Goal: Information Seeking & Learning: Learn about a topic

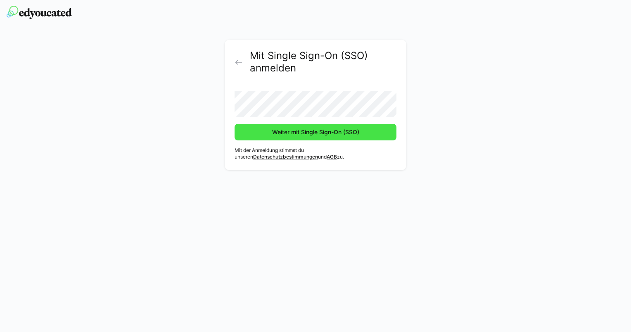
click at [301, 134] on span "Weiter mit Single Sign-On (SSO)" at bounding box center [316, 132] width 90 height 8
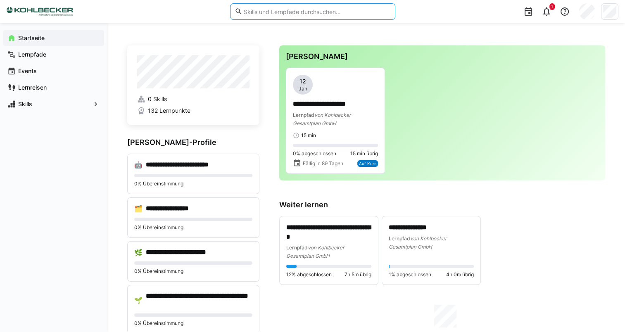
click at [283, 14] on input "text" at bounding box center [316, 11] width 148 height 7
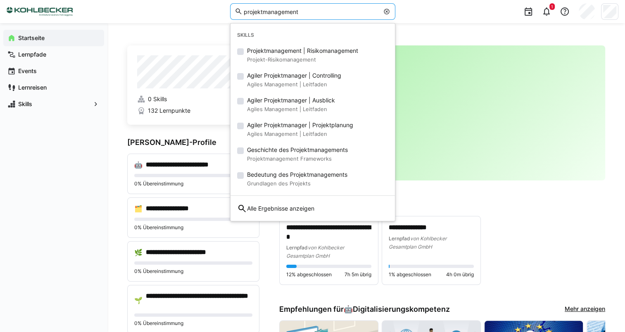
type input "projektmanagement"
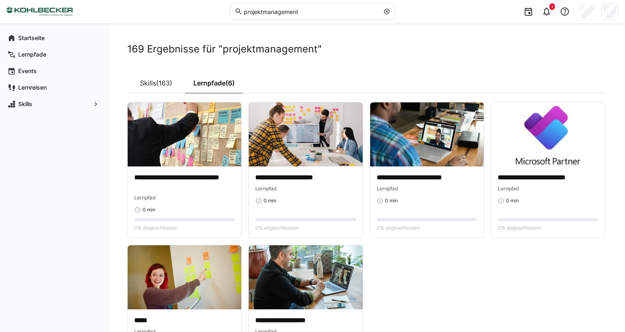
click at [459, 40] on div "**********" at bounding box center [366, 217] width 518 height 389
click at [161, 80] on span "(163)" at bounding box center [164, 83] width 16 height 7
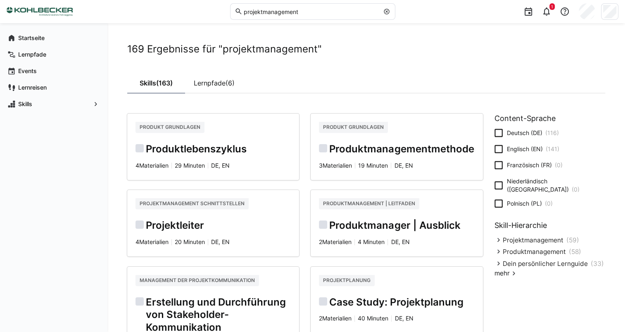
click at [219, 147] on h2 "Produktlebenszyklus" at bounding box center [212, 149] width 155 height 13
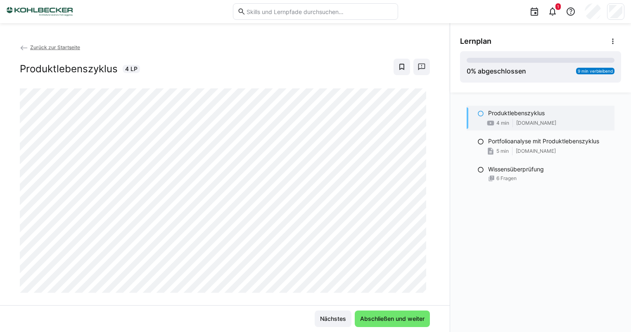
click at [46, 47] on span "Zurück zur Startseite" at bounding box center [55, 47] width 50 height 6
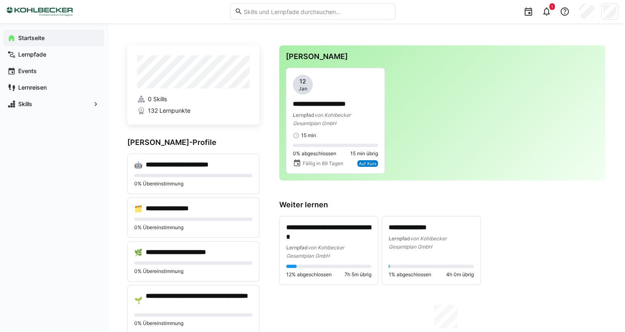
click at [304, 5] on eds-input at bounding box center [312, 11] width 165 height 17
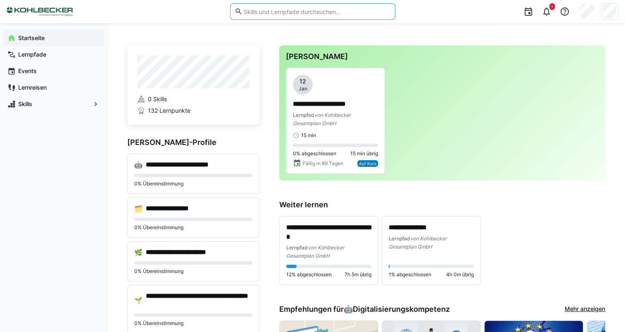
click at [301, 11] on input "text" at bounding box center [316, 11] width 148 height 7
click at [300, 13] on input "text" at bounding box center [316, 11] width 148 height 7
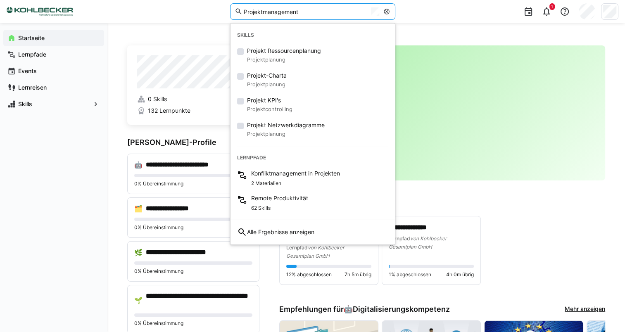
type input "Projektmanagement"
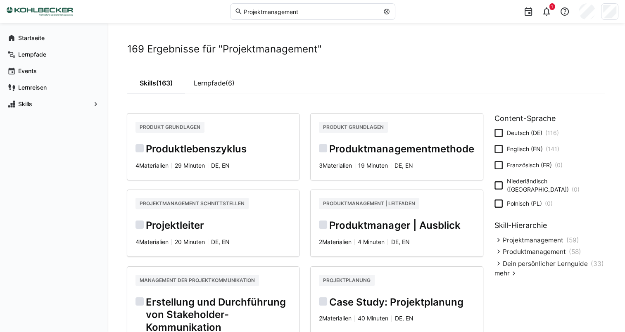
drag, startPoint x: 491, startPoint y: 200, endPoint x: 407, endPoint y: 80, distance: 146.8
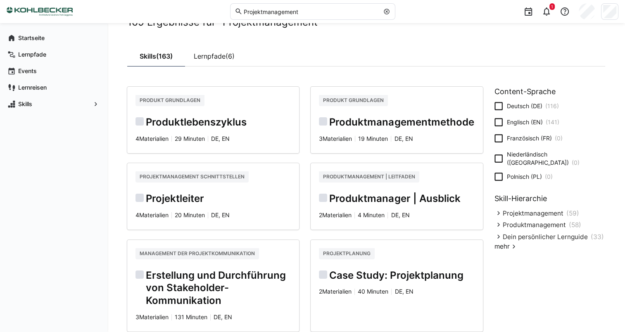
scroll to position [41, 0]
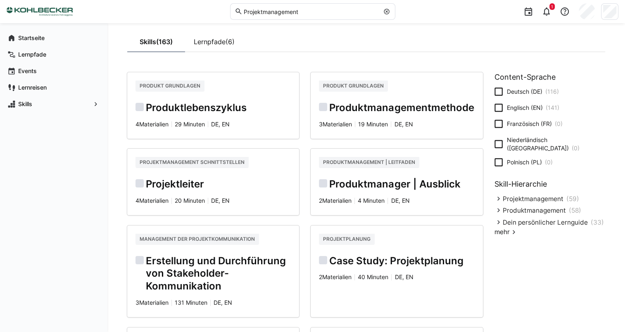
click at [384, 109] on h2 "Produktmanagementmethoden" at bounding box center [396, 108] width 155 height 13
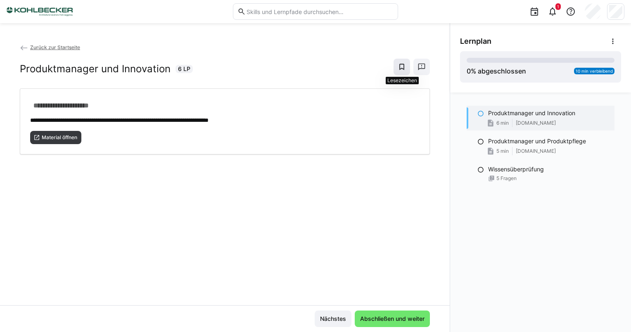
click at [405, 69] on eds-icon at bounding box center [402, 67] width 8 height 8
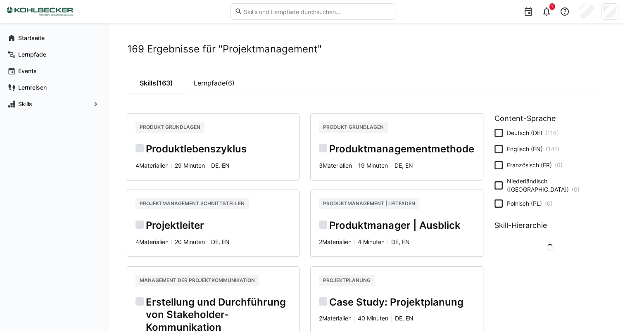
scroll to position [83, 0]
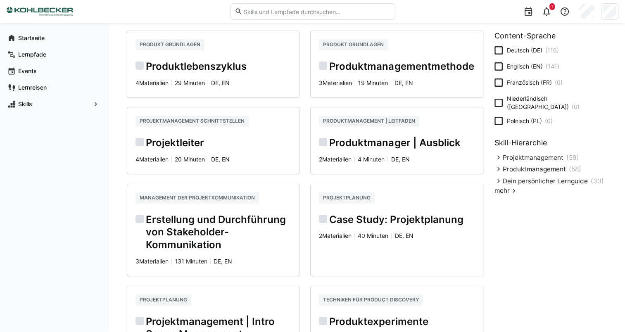
click at [376, 143] on h2 "Produktmanager | Ausblick" at bounding box center [396, 143] width 155 height 13
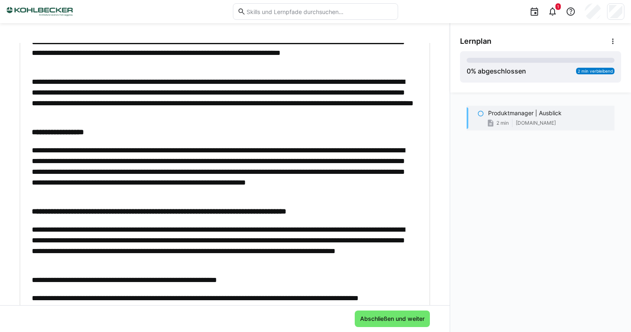
scroll to position [31, 0]
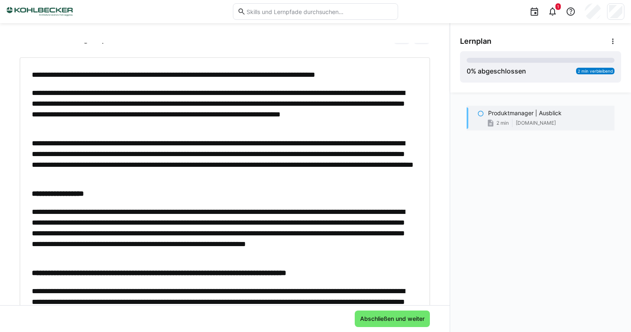
click at [516, 121] on span "[DOMAIN_NAME]" at bounding box center [536, 123] width 40 height 7
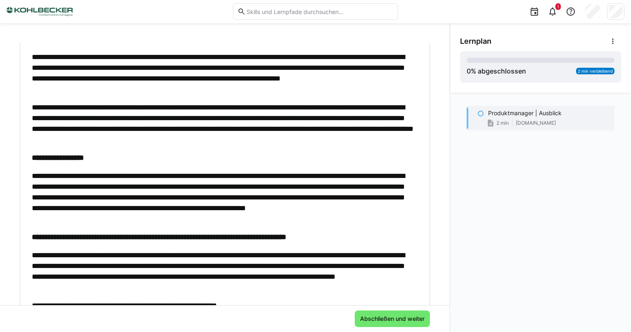
scroll to position [0, 0]
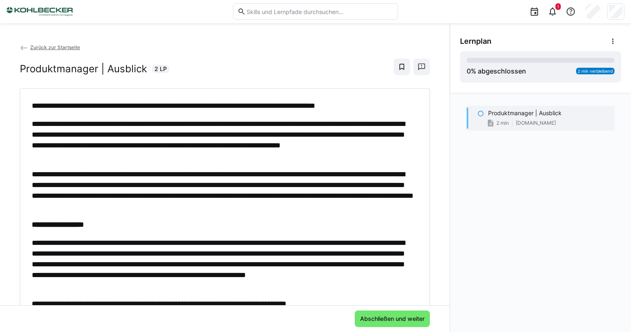
click at [58, 50] on span "Zurück zur Startseite" at bounding box center [55, 47] width 50 height 6
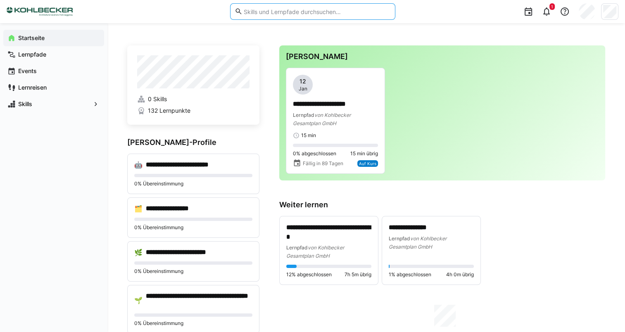
click at [305, 14] on input "text" at bounding box center [316, 11] width 148 height 7
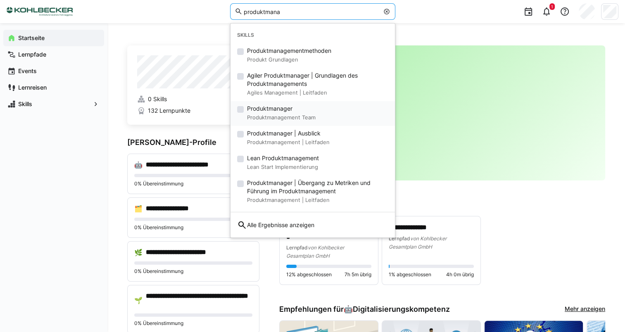
type input "produktmana"
click at [301, 111] on span "Produktmanager" at bounding box center [281, 109] width 69 height 8
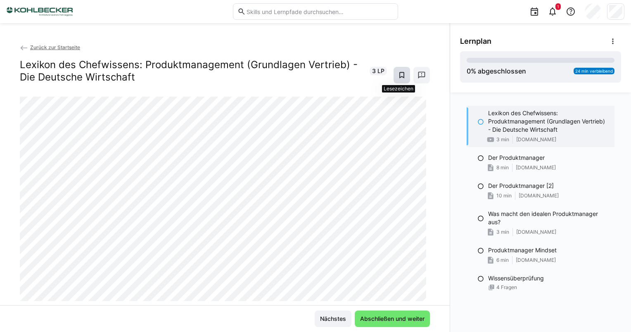
click at [398, 72] on eds-icon at bounding box center [402, 75] width 8 height 8
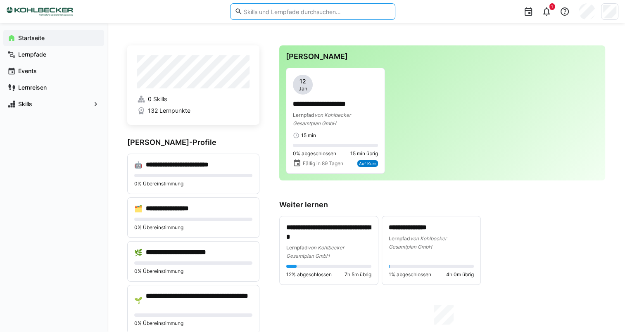
click at [330, 12] on input "text" at bounding box center [316, 11] width 148 height 7
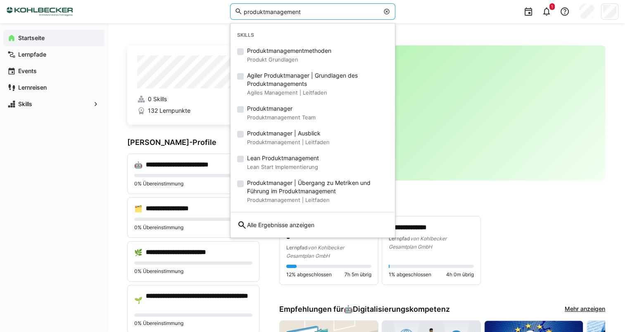
type input "produktmanagement"
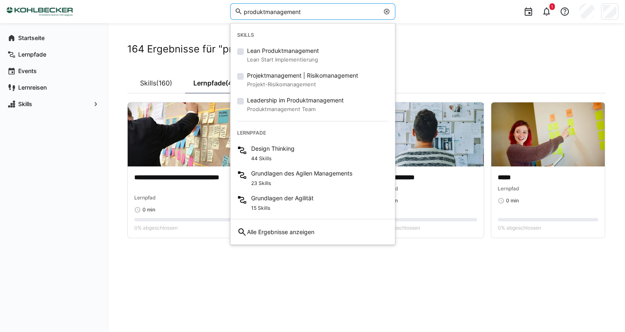
click at [575, 71] on app-search "**********" at bounding box center [366, 140] width 478 height 195
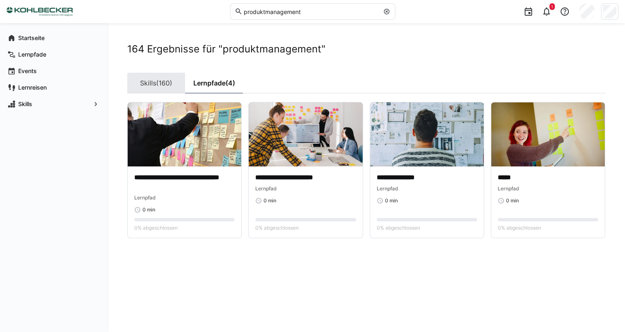
click at [150, 80] on link "Skills (160)" at bounding box center [156, 83] width 58 height 21
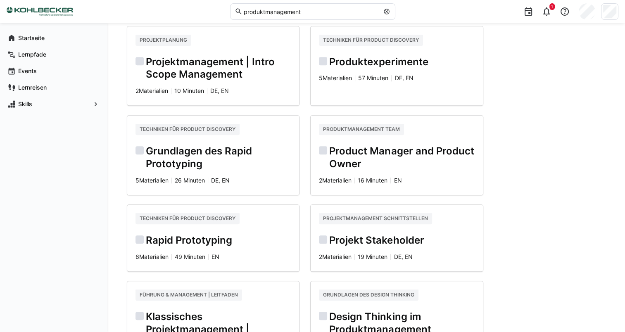
scroll to position [413, 0]
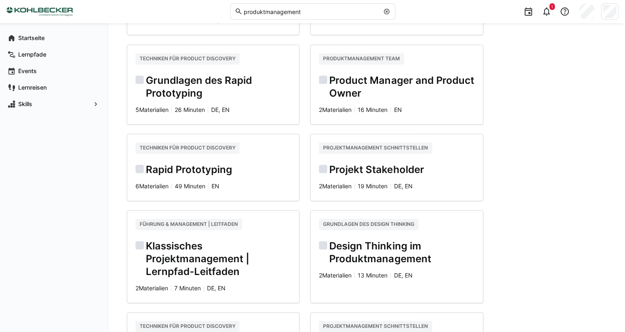
click at [380, 95] on h2 "Product Manager and Product Owner" at bounding box center [396, 87] width 155 height 26
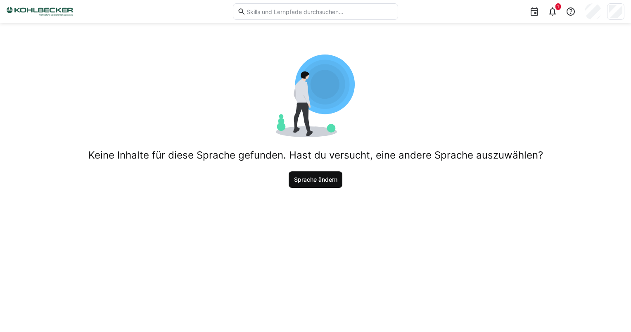
click at [321, 182] on span "Sprache ändern" at bounding box center [316, 180] width 46 height 8
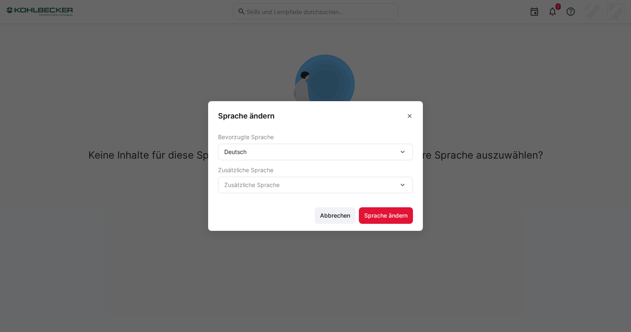
click at [288, 185] on span "Zusätzliche Sprache" at bounding box center [311, 185] width 174 height 8
click at [402, 183] on eds-icon at bounding box center [403, 185] width 8 height 8
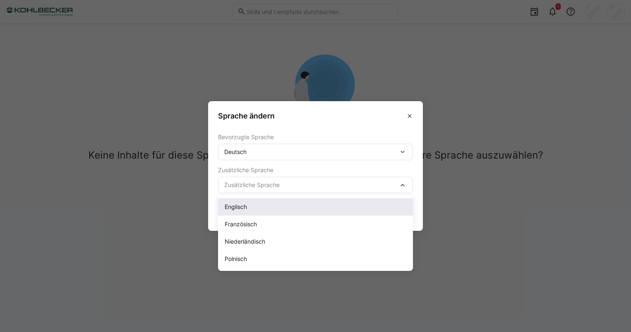
click at [330, 207] on div "Englisch" at bounding box center [316, 207] width 182 height 8
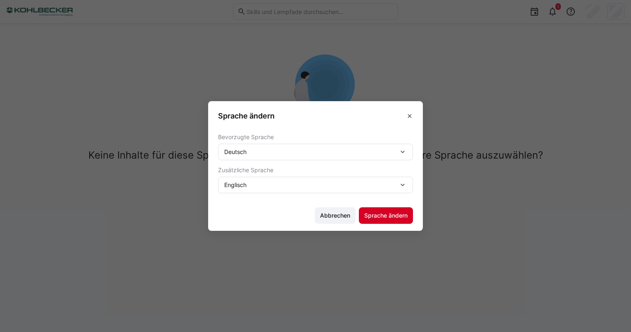
click at [392, 212] on span "Sprache ändern" at bounding box center [386, 216] width 46 height 8
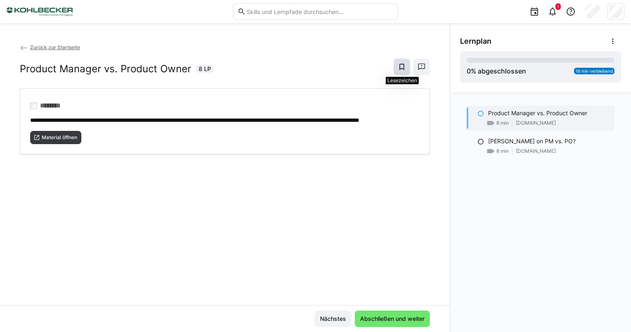
click at [401, 64] on eds-icon at bounding box center [402, 67] width 8 height 8
click at [54, 50] on span "Zurück zur Startseite" at bounding box center [55, 47] width 50 height 6
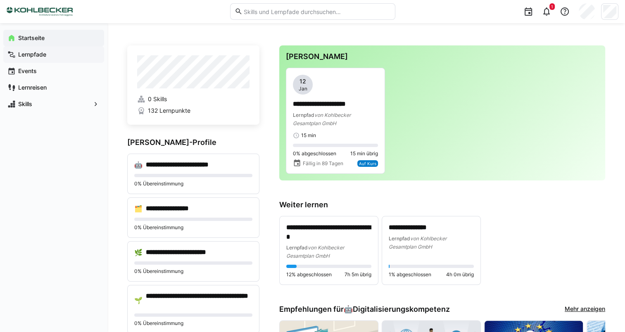
click at [47, 58] on span "Lernpfade" at bounding box center [58, 54] width 83 height 8
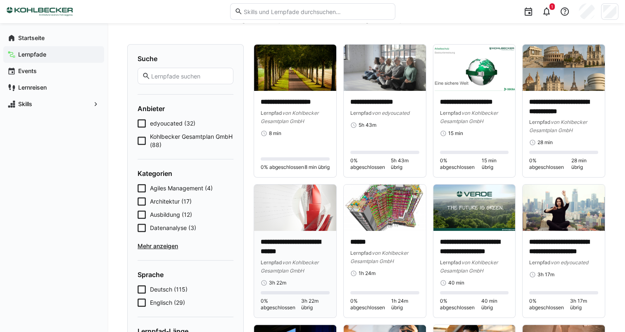
scroll to position [41, 0]
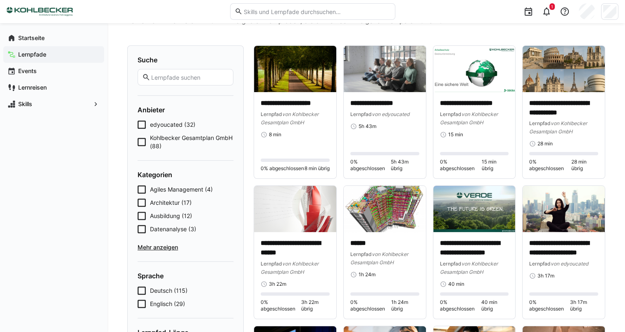
click at [161, 248] on span "Mehr anzeigen" at bounding box center [186, 247] width 96 height 8
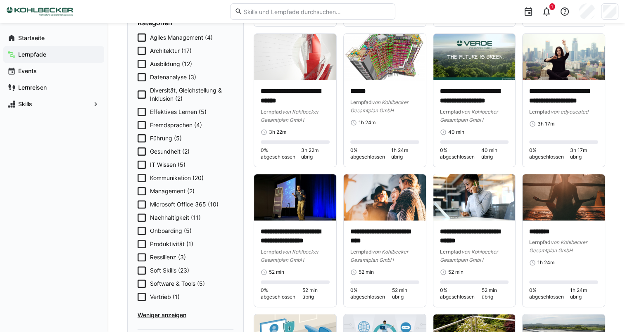
scroll to position [248, 0]
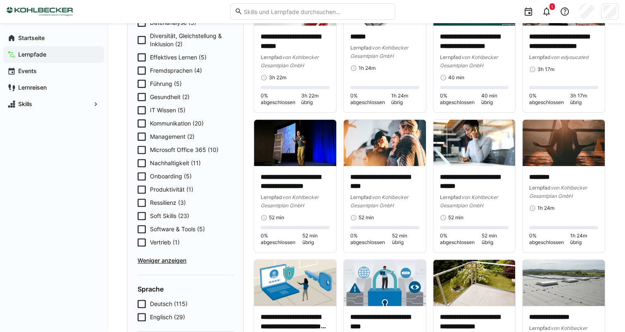
click at [143, 189] on icon at bounding box center [142, 189] width 8 height 8
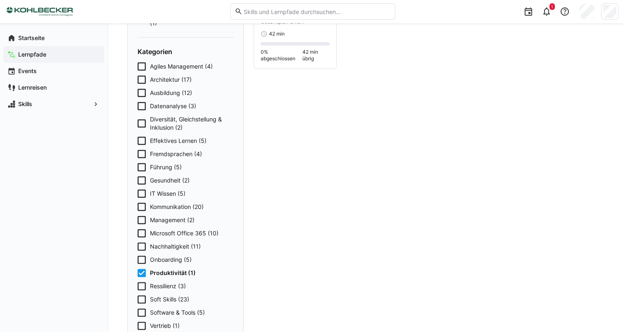
scroll to position [165, 0]
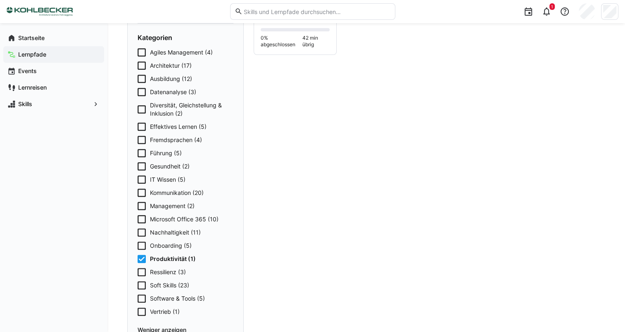
click at [141, 256] on icon at bounding box center [142, 259] width 8 height 8
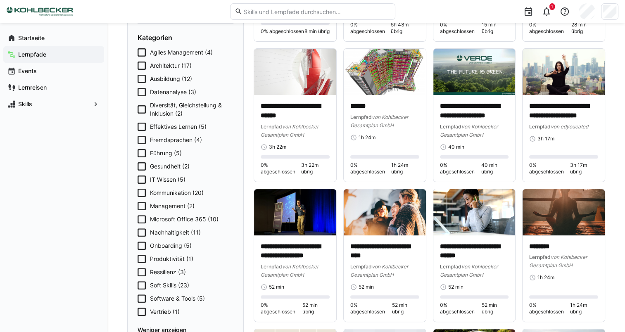
click at [139, 311] on icon at bounding box center [142, 312] width 8 height 8
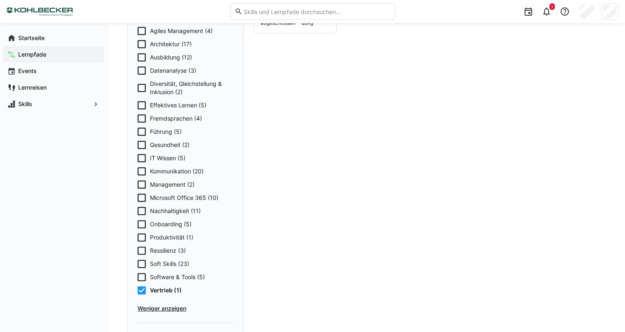
click at [140, 291] on icon at bounding box center [142, 290] width 8 height 8
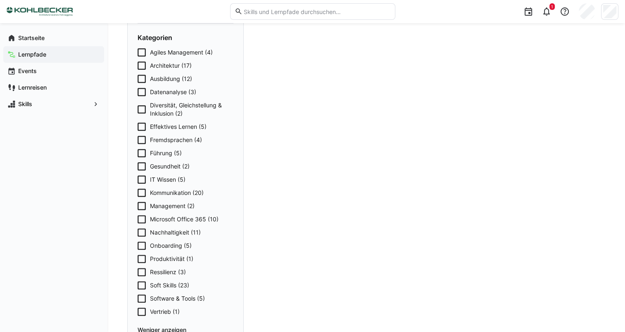
scroll to position [200, 0]
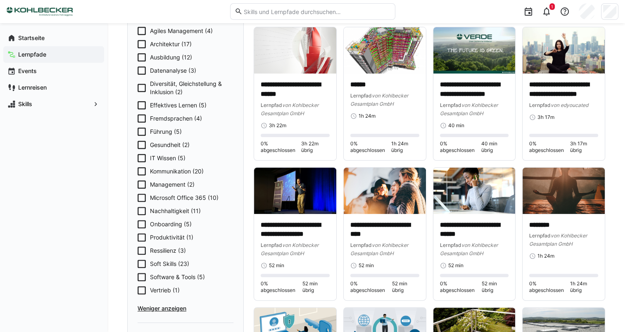
click at [139, 185] on icon at bounding box center [142, 185] width 8 height 8
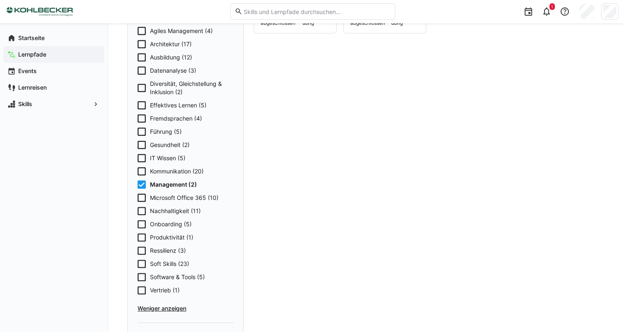
scroll to position [104, 0]
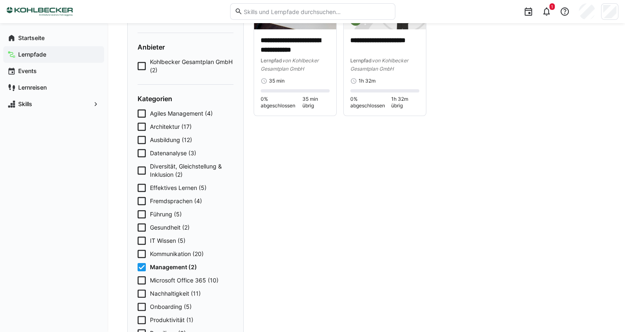
click at [139, 264] on icon at bounding box center [142, 267] width 8 height 8
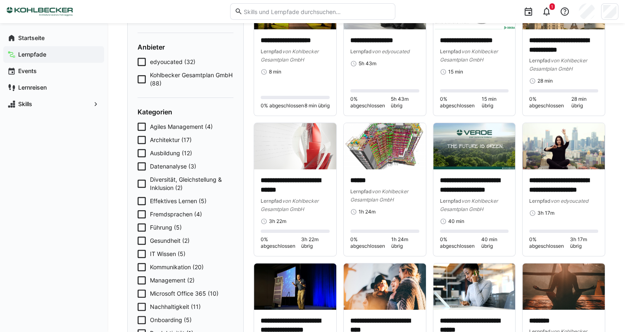
scroll to position [63, 0]
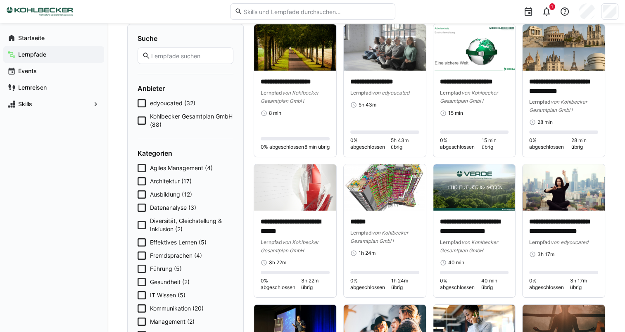
click at [137, 209] on div "Suche Anbieter edyoucated (32) Kohlbecker Gesamtplan GmbH (88) Kategorien Agile…" at bounding box center [185, 330] width 116 height 613
click at [140, 206] on icon at bounding box center [142, 208] width 8 height 8
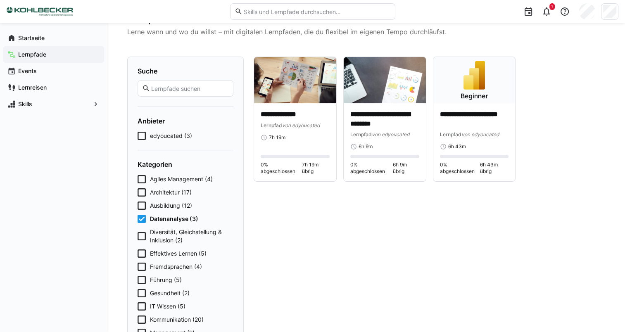
scroll to position [0, 0]
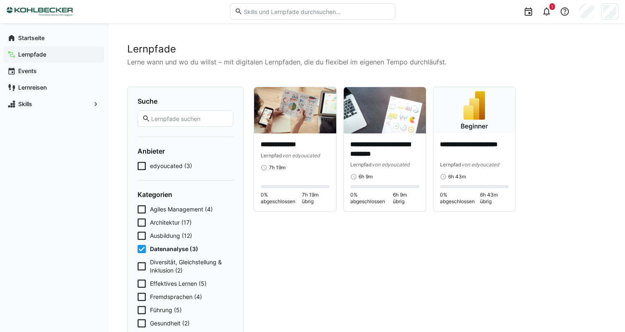
click at [142, 238] on icon at bounding box center [142, 236] width 8 height 8
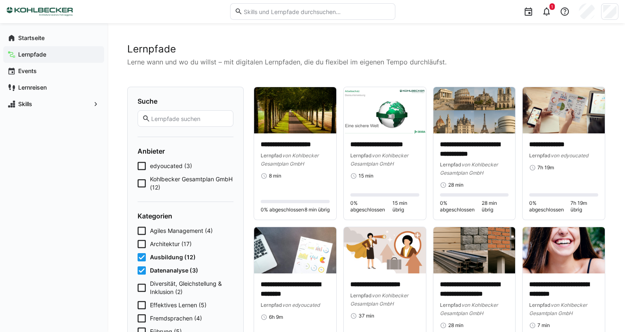
click at [144, 269] on icon at bounding box center [142, 270] width 8 height 8
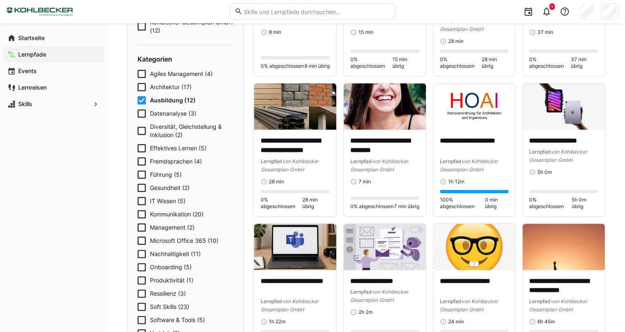
scroll to position [124, 0]
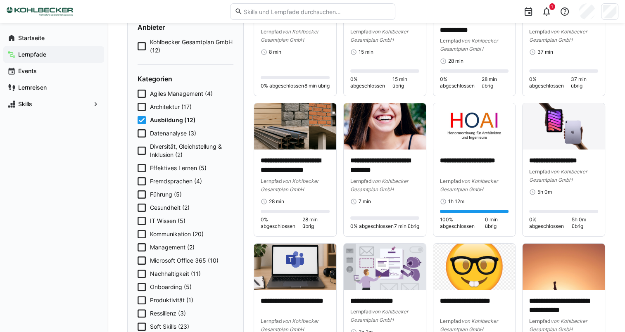
click at [138, 122] on icon at bounding box center [142, 120] width 8 height 8
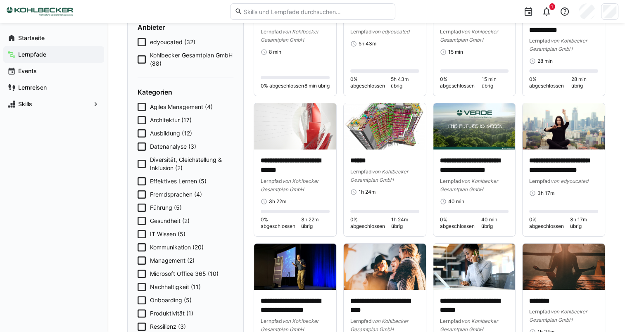
click at [142, 106] on icon at bounding box center [142, 107] width 8 height 8
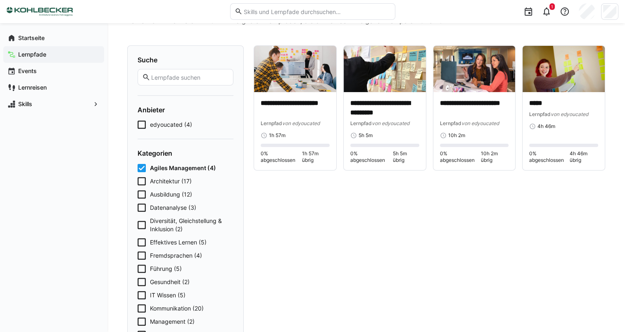
scroll to position [0, 0]
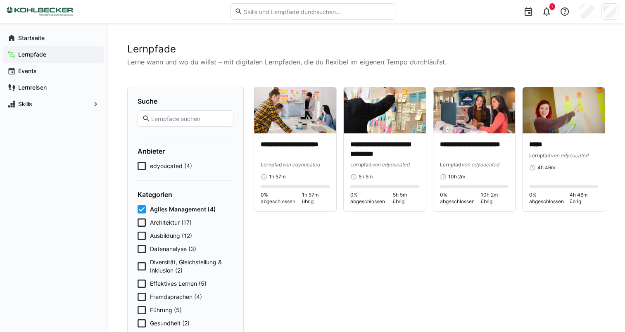
click at [139, 210] on icon at bounding box center [142, 209] width 8 height 8
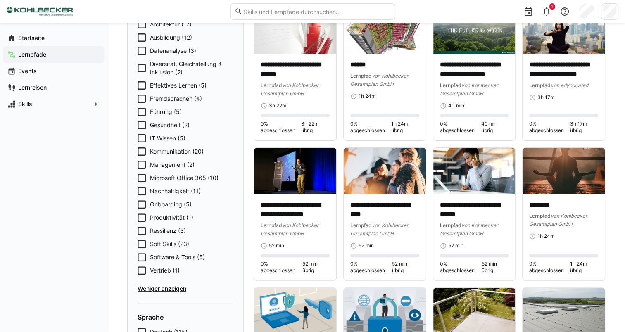
scroll to position [207, 0]
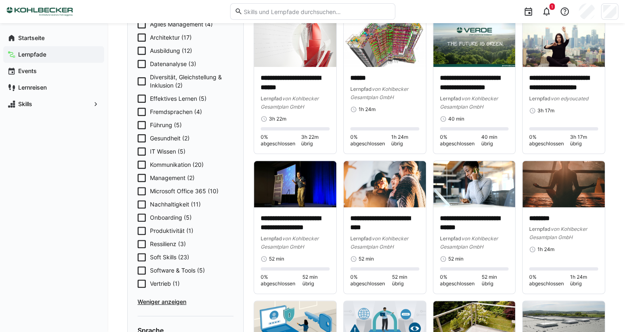
click at [188, 216] on span "Onboarding (5)" at bounding box center [171, 218] width 42 height 8
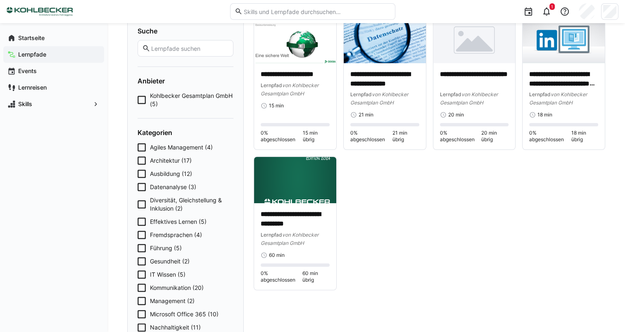
scroll to position [165, 0]
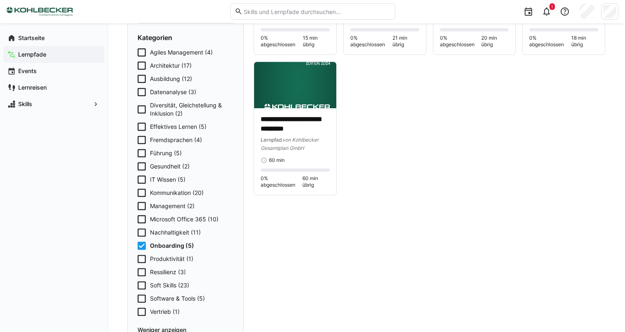
click at [185, 242] on span "Onboarding (5)" at bounding box center [172, 246] width 44 height 8
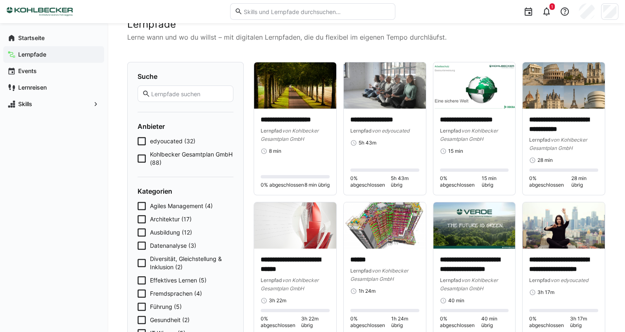
scroll to position [0, 0]
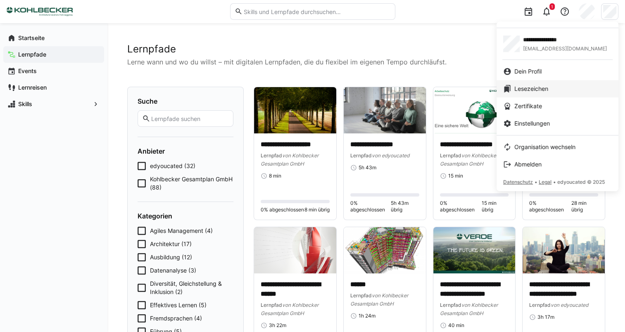
click at [535, 85] on span "Lesezeichen" at bounding box center [531, 89] width 34 height 8
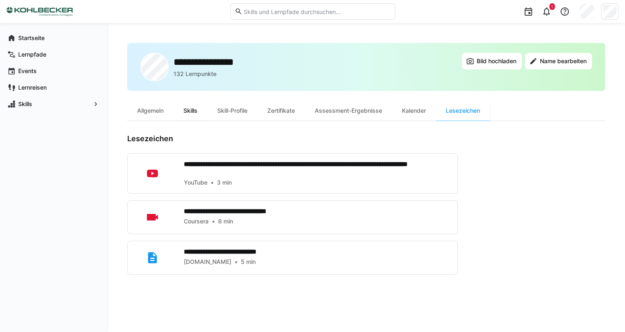
click at [188, 112] on div "Skills" at bounding box center [190, 111] width 34 height 20
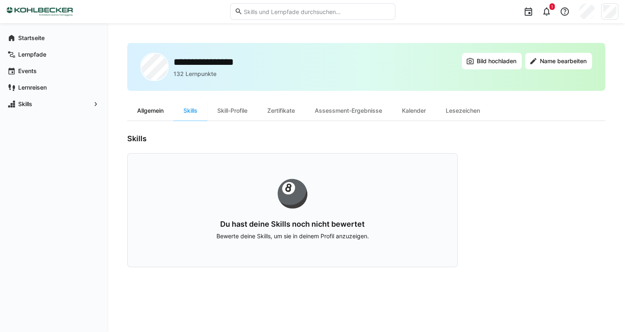
click at [150, 110] on div "Allgemein" at bounding box center [150, 111] width 46 height 20
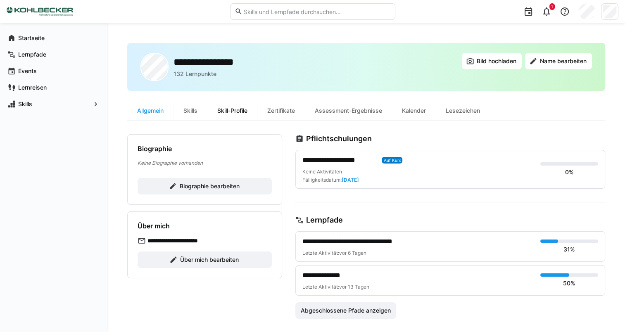
click at [236, 111] on div "Skill-Profile" at bounding box center [232, 111] width 50 height 20
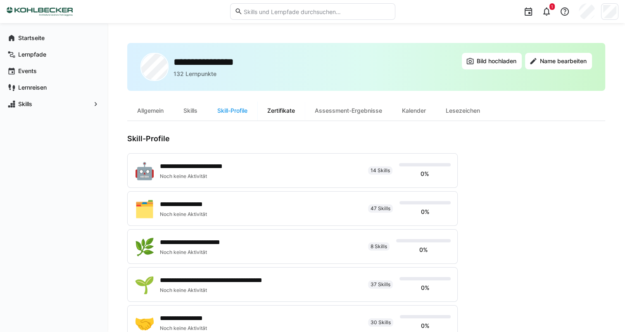
click at [292, 110] on div "Zertifikate" at bounding box center [281, 111] width 48 height 20
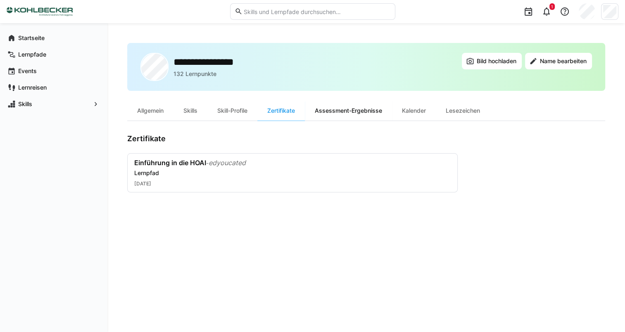
click at [379, 111] on div "Assessment-Ergebnisse" at bounding box center [348, 111] width 87 height 20
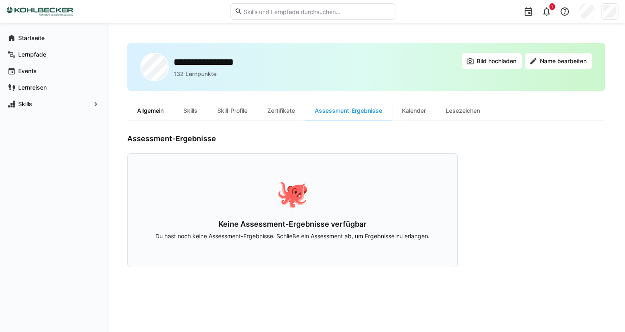
click at [159, 112] on div "Allgemein" at bounding box center [150, 111] width 46 height 20
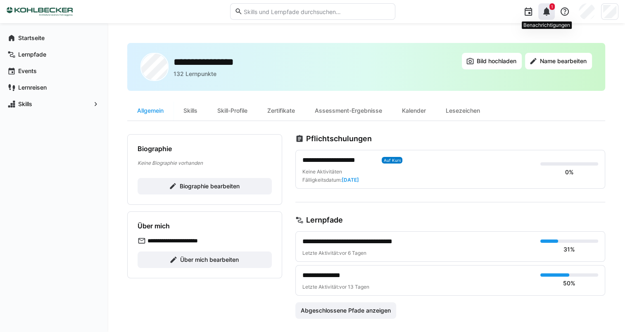
click at [548, 10] on eds-icon at bounding box center [547, 12] width 10 height 10
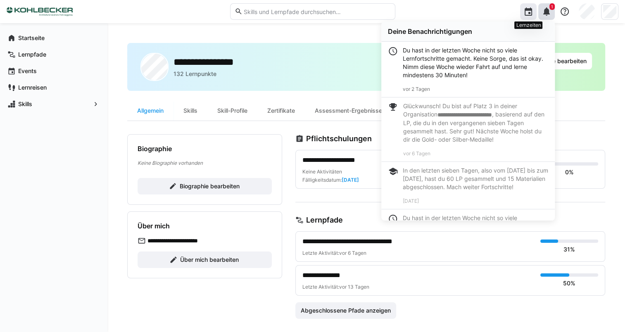
click at [528, 14] on eds-icon at bounding box center [528, 12] width 10 height 10
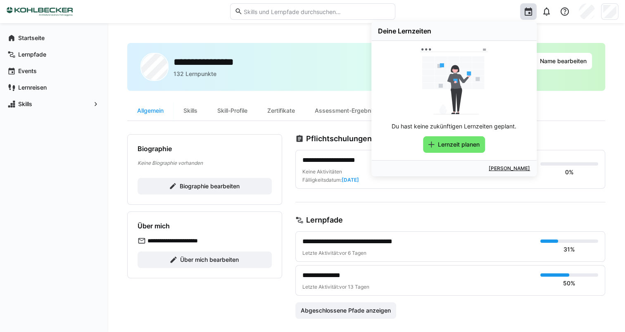
click at [322, 36] on div "**********" at bounding box center [366, 245] width 518 height 445
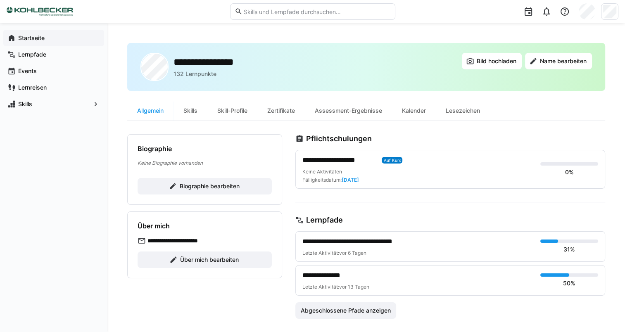
click at [0, 0] on app-navigation-label "Startseite" at bounding box center [0, 0] width 0 height 0
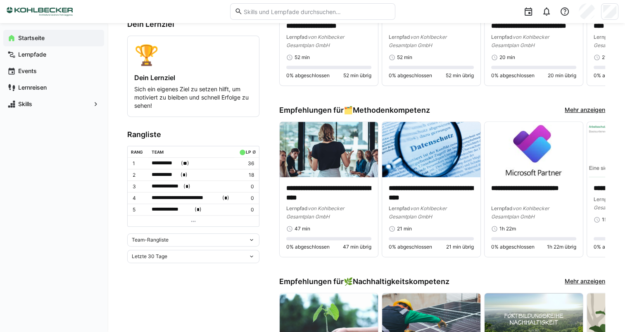
scroll to position [330, 0]
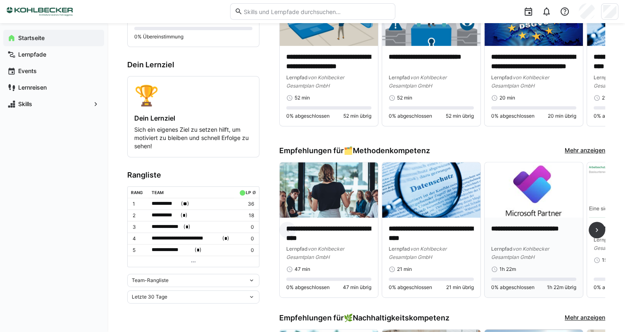
click at [524, 223] on div "**********" at bounding box center [534, 258] width 98 height 80
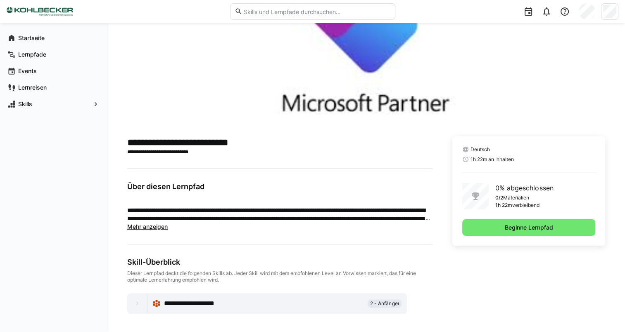
scroll to position [93, 0]
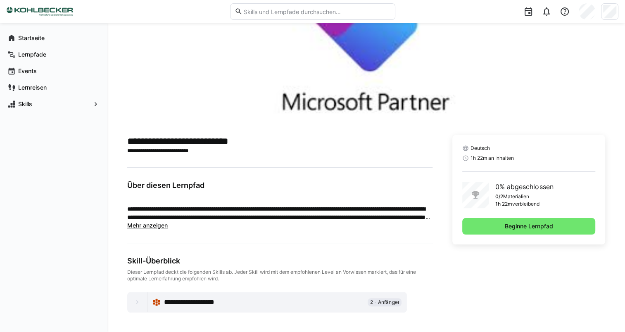
click at [141, 300] on div at bounding box center [138, 302] width 20 height 20
click at [134, 301] on eds-icon at bounding box center [137, 302] width 8 height 8
click at [147, 224] on span "Mehr anzeigen" at bounding box center [147, 225] width 40 height 7
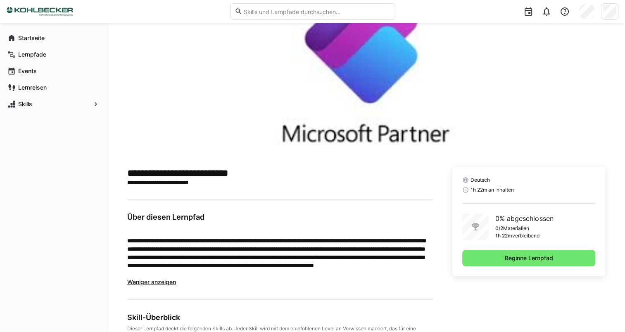
scroll to position [83, 0]
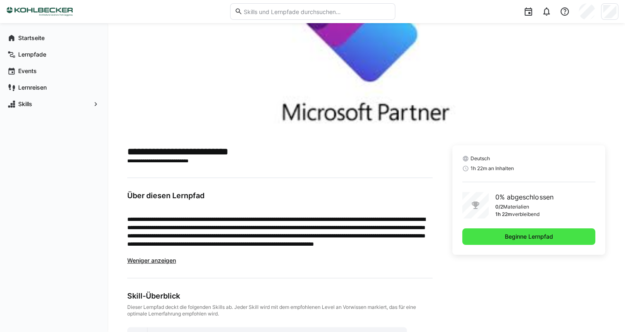
click at [497, 239] on span "Beginne Lernpfad" at bounding box center [528, 236] width 133 height 17
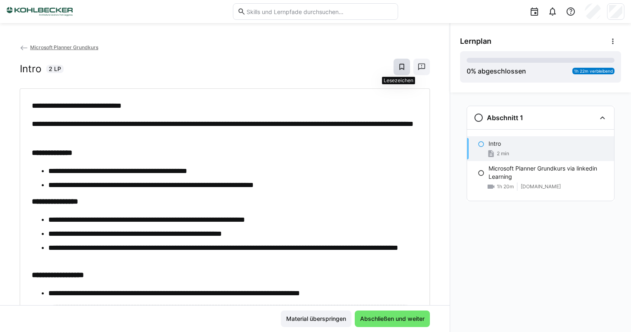
click at [394, 71] on span at bounding box center [402, 67] width 17 height 17
